Goal: Task Accomplishment & Management: Complete application form

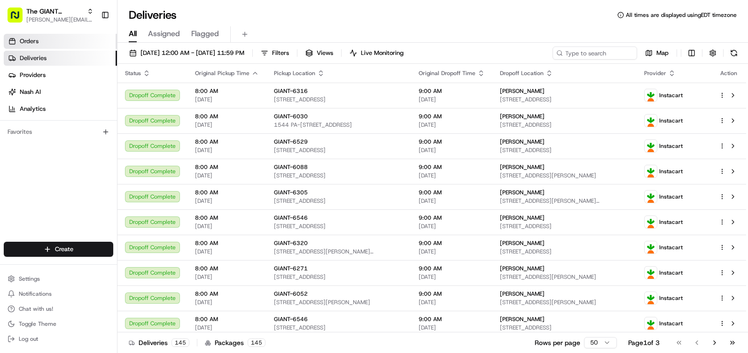
click at [30, 39] on span "Orders" at bounding box center [29, 41] width 19 height 8
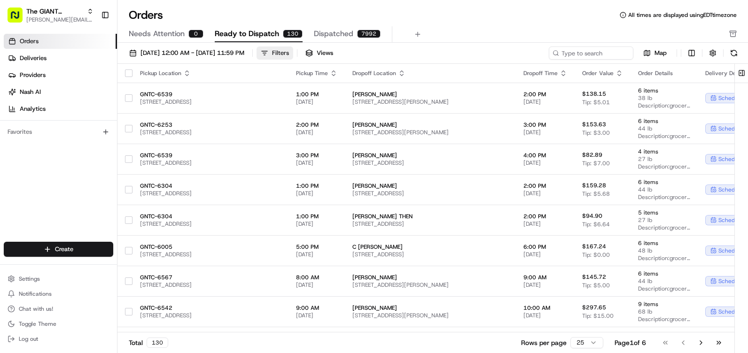
click at [289, 54] on div "Filters" at bounding box center [280, 53] width 17 height 8
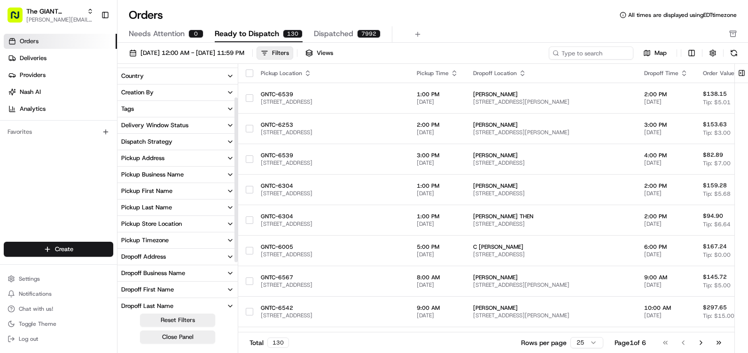
scroll to position [47, 0]
click at [152, 205] on div "Pickup Store Location" at bounding box center [151, 208] width 61 height 8
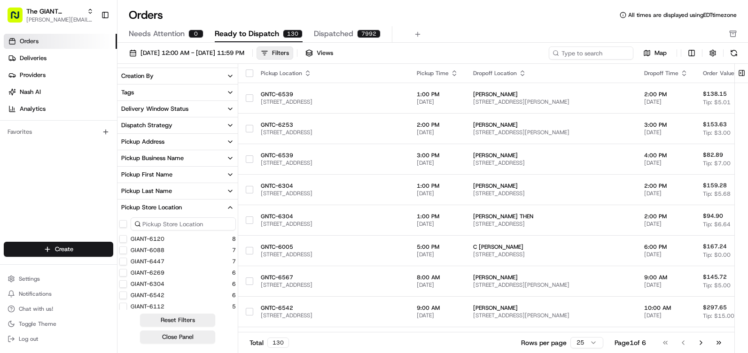
click at [150, 219] on input at bounding box center [183, 224] width 105 height 13
type input "6004"
click at [153, 240] on label "GIANT-6004" at bounding box center [148, 240] width 34 height 8
click at [127, 240] on button "GIANT-6004" at bounding box center [123, 240] width 8 height 8
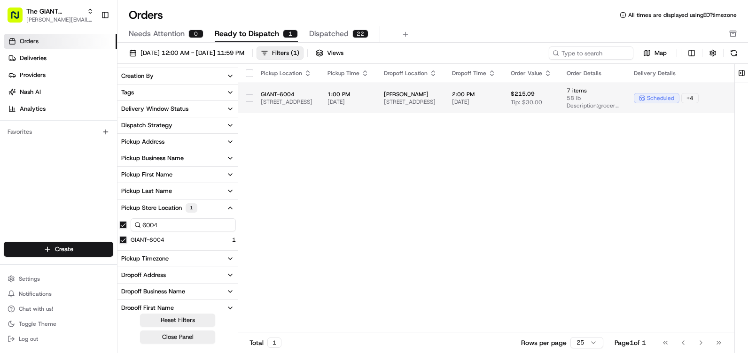
click at [437, 102] on span "[STREET_ADDRESS]" at bounding box center [410, 102] width 53 height 8
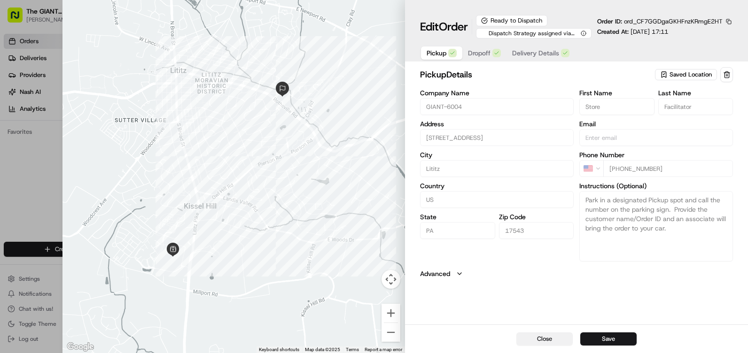
click at [548, 343] on button "Close" at bounding box center [545, 339] width 56 height 13
type input "+1"
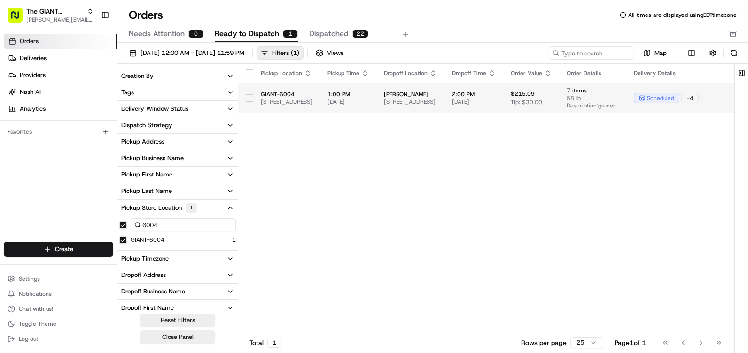
click at [619, 98] on span "58 lb" at bounding box center [593, 98] width 52 height 8
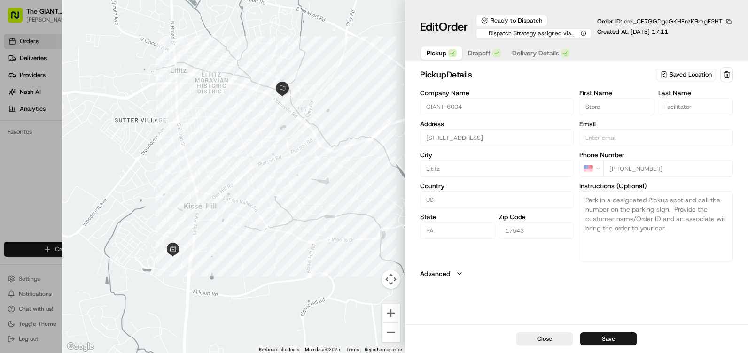
click at [530, 54] on span "Delivery Details" at bounding box center [535, 52] width 47 height 9
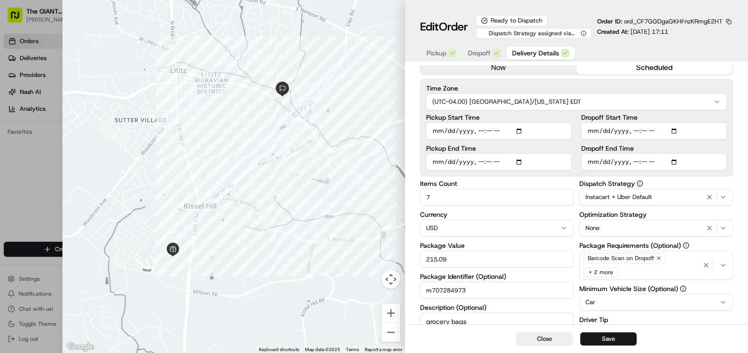
scroll to position [47, 0]
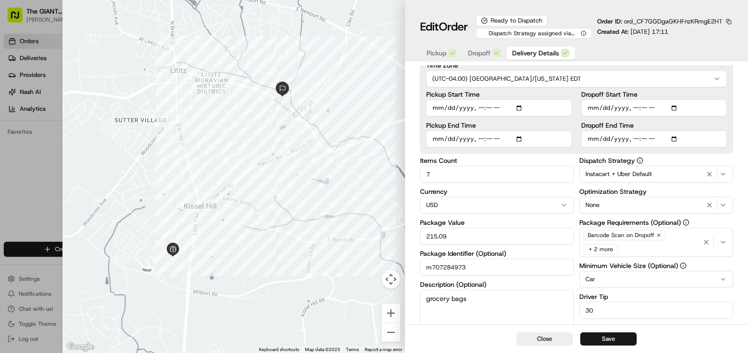
click at [481, 53] on span "Dropoff" at bounding box center [479, 52] width 23 height 9
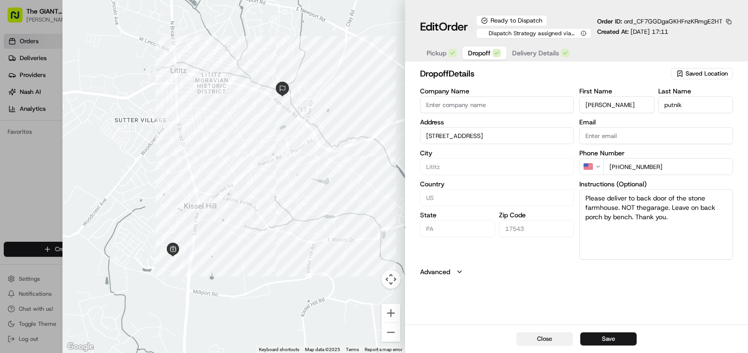
click at [548, 338] on button "Close" at bounding box center [545, 339] width 56 height 13
type input "+1"
